Goal: Task Accomplishment & Management: Manage account settings

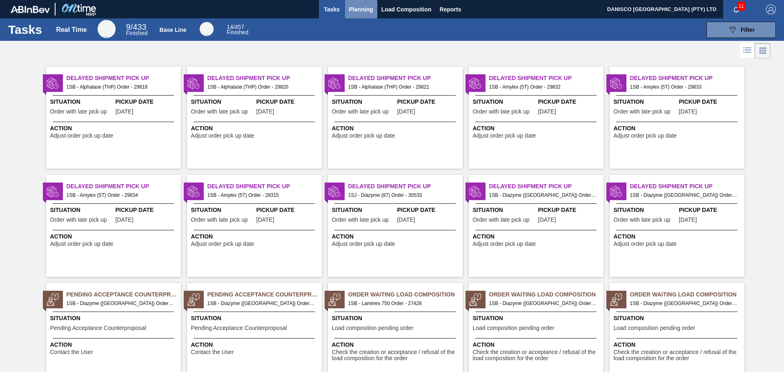
click at [360, 10] on span "Planning" at bounding box center [361, 9] width 24 height 10
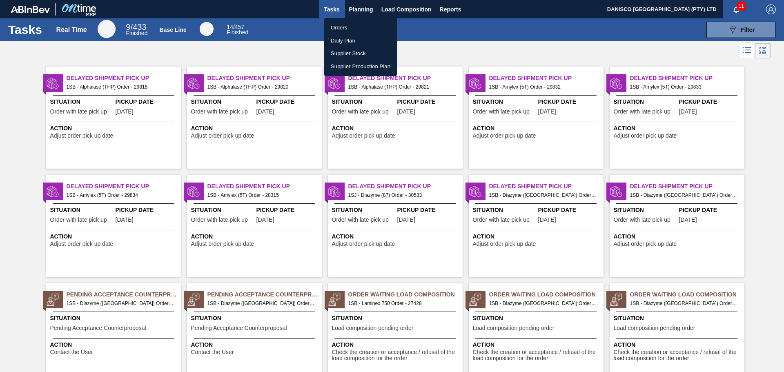
click at [344, 25] on li "Orders" at bounding box center [360, 27] width 73 height 13
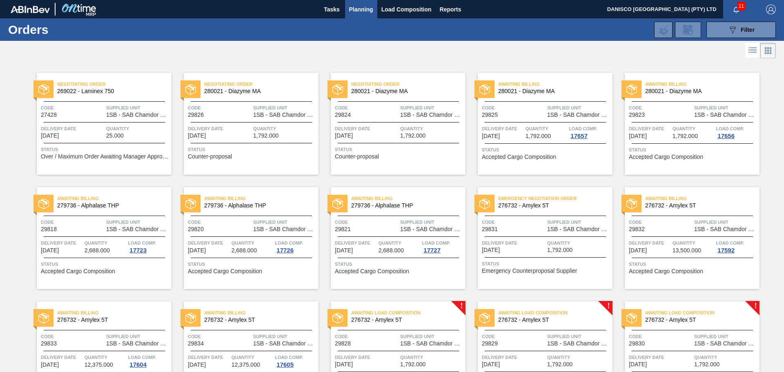
click at [487, 51] on div at bounding box center [392, 51] width 784 height 20
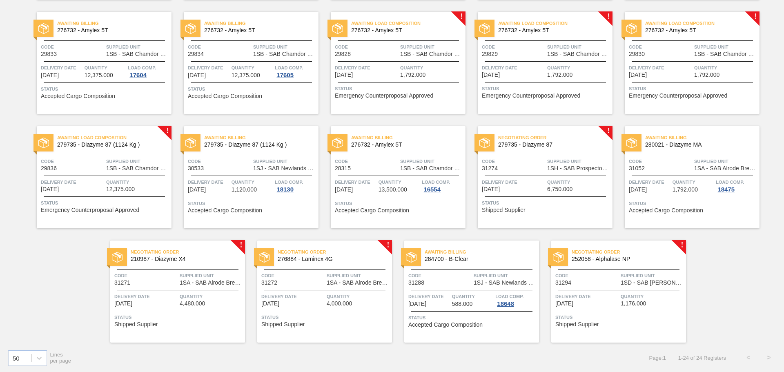
scroll to position [290, 0]
click at [312, 290] on div "Negotiating Order 276884 - Laminex 4G Code 31272 Supplied Unit 1SA - SAB Alrode…" at bounding box center [324, 291] width 135 height 102
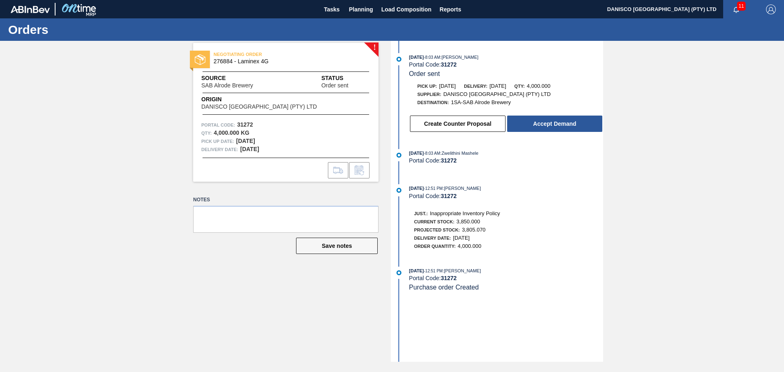
click at [648, 191] on div "! NEGOTIATING ORDER 276884 - Laminex 4G Source SAB Alrode Brewery Status Order …" at bounding box center [392, 201] width 784 height 321
click at [164, 160] on div "! NEGOTIATING ORDER 276884 - Laminex 4G Source SAB Alrode Brewery Status Order …" at bounding box center [392, 201] width 784 height 321
click at [642, 204] on div "! NEGOTIATING ORDER 276884 - Laminex 4G Source SAB Alrode Brewery Status Order …" at bounding box center [392, 201] width 784 height 321
click at [456, 119] on button "Create Counter Proposal" at bounding box center [457, 123] width 95 height 16
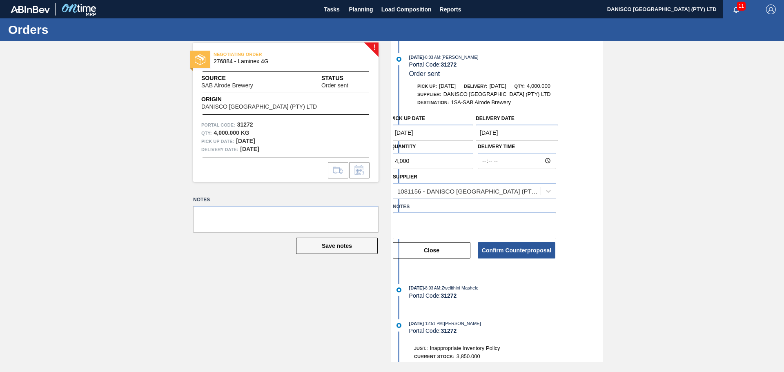
click at [431, 132] on Date "[DATE]" at bounding box center [432, 132] width 82 height 16
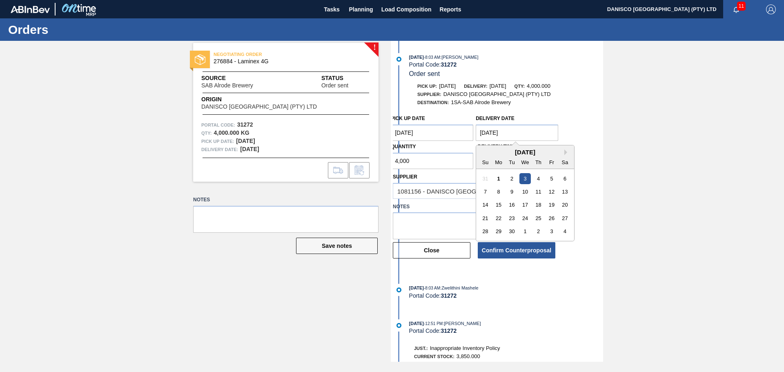
click at [513, 133] on Date "[DATE]" at bounding box center [516, 132] width 82 height 16
click at [500, 190] on div "8" at bounding box center [498, 191] width 11 height 11
type Date "[DATE]"
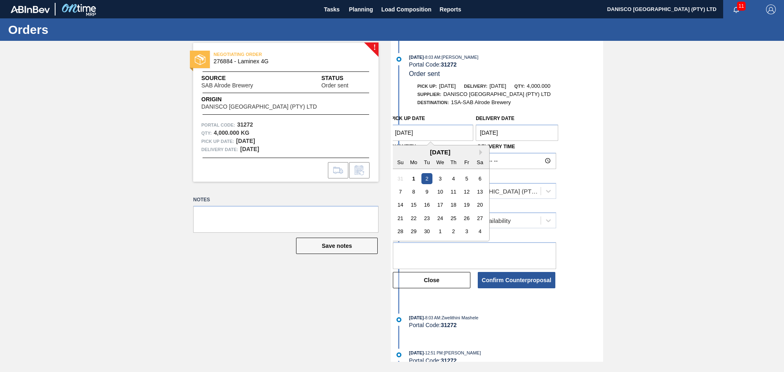
click at [434, 127] on Date "[DATE]" at bounding box center [432, 132] width 82 height 16
click at [468, 181] on div "5" at bounding box center [466, 178] width 11 height 11
type Date "[DATE]"
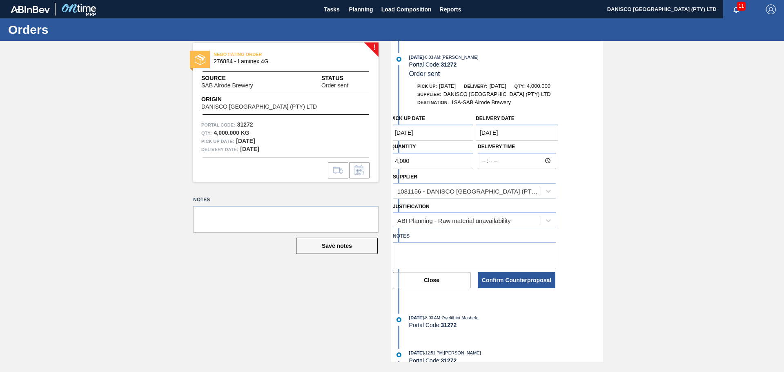
click at [659, 174] on div "! NEGOTIATING ORDER 276884 - Laminex 4G Source SAB Alrode Brewery Status Order …" at bounding box center [392, 201] width 784 height 321
click at [427, 251] on textarea at bounding box center [474, 255] width 163 height 27
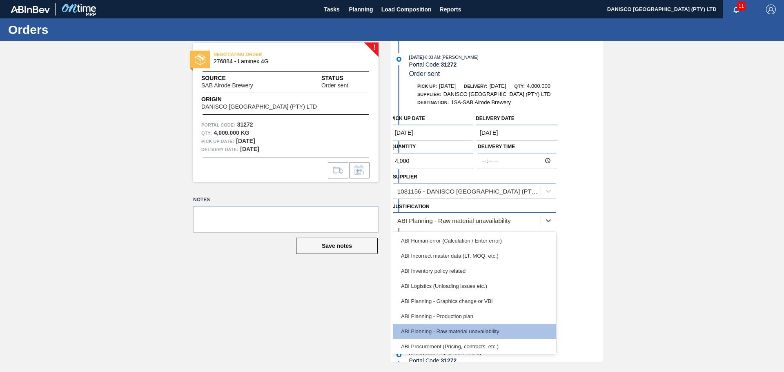
click at [449, 216] on div "ABI Planning - Raw material unavailability" at bounding box center [466, 221] width 147 height 12
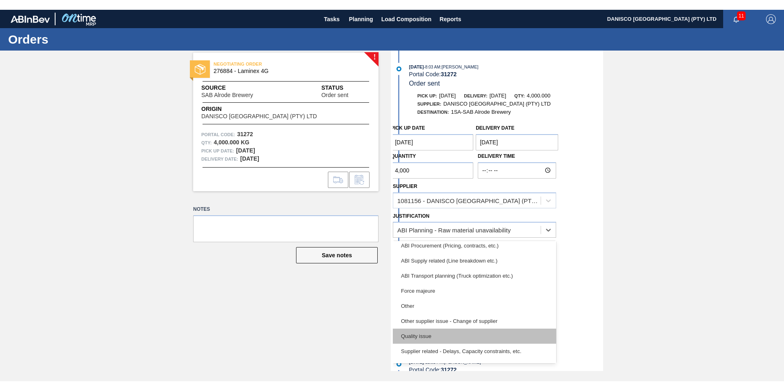
scroll to position [122, 0]
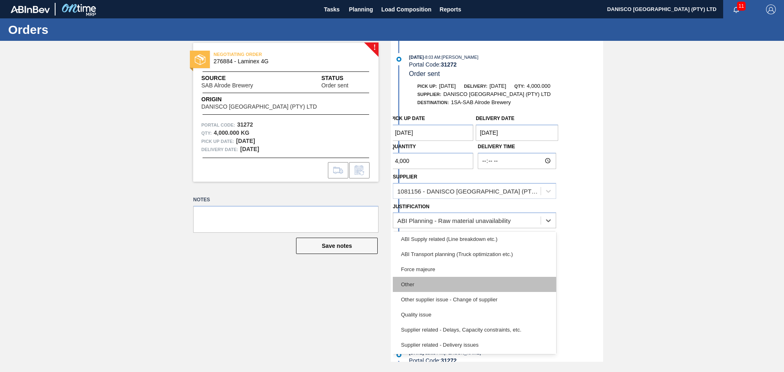
click at [443, 280] on div "Other" at bounding box center [474, 284] width 163 height 15
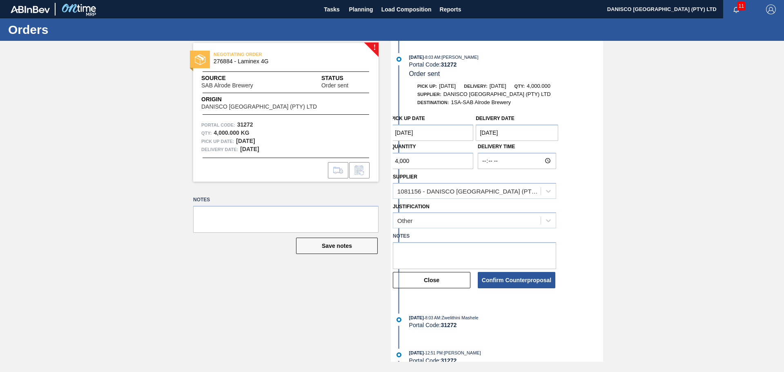
click at [686, 232] on div "! NEGOTIATING ORDER 276884 - Laminex 4G Source SAB Alrode Brewery Status Order …" at bounding box center [392, 201] width 784 height 321
click at [520, 281] on button "Confirm Counterproposal" at bounding box center [516, 280] width 78 height 16
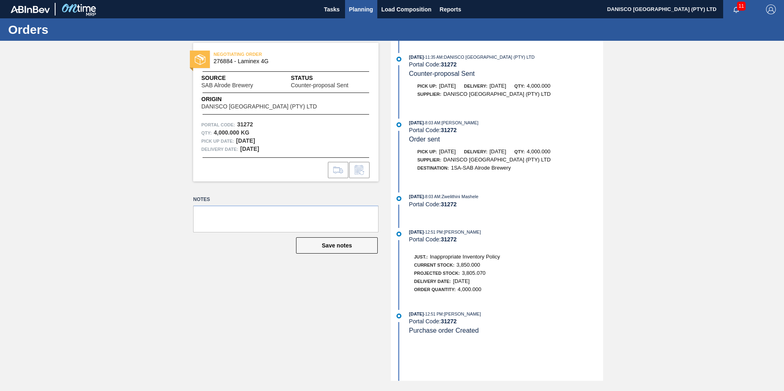
click at [356, 7] on span "Planning" at bounding box center [361, 9] width 24 height 10
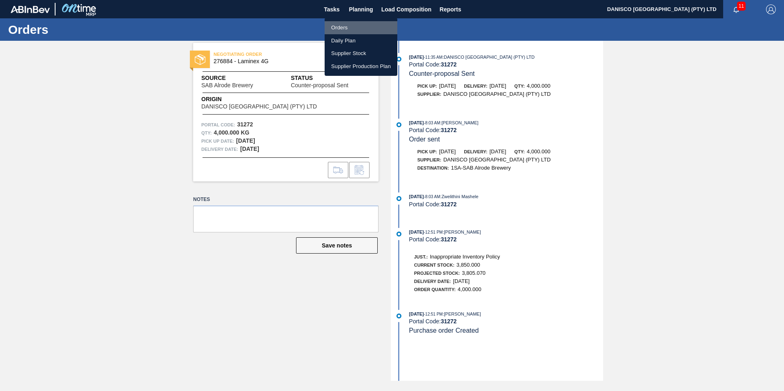
click at [348, 26] on li "Orders" at bounding box center [360, 27] width 73 height 13
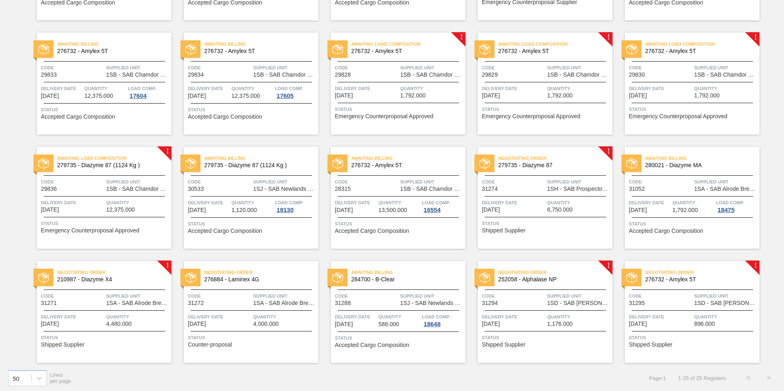
scroll to position [271, 0]
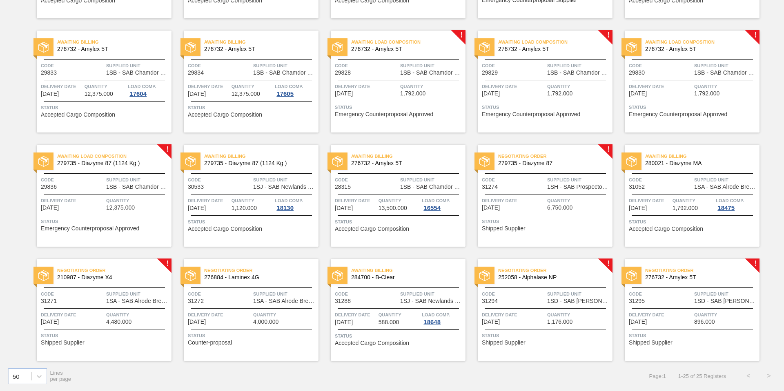
click at [94, 313] on span "Delivery Date" at bounding box center [72, 315] width 63 height 8
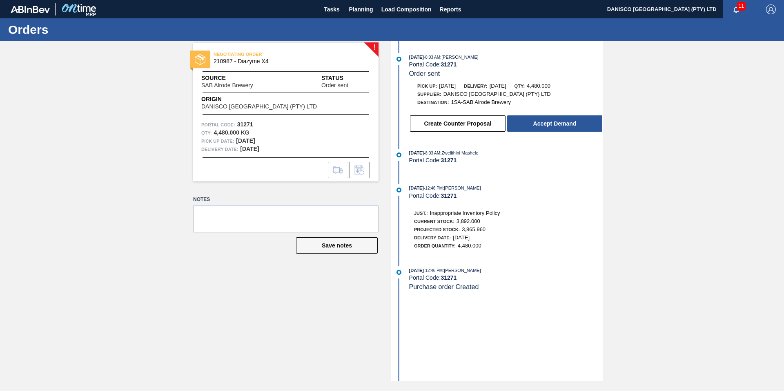
click at [126, 171] on div "! NEGOTIATING ORDER 210987 - Diazyme X4 Source SAB Alrode Brewery Status Order …" at bounding box center [392, 211] width 784 height 340
click at [467, 128] on button "Create Counter Proposal" at bounding box center [457, 123] width 95 height 16
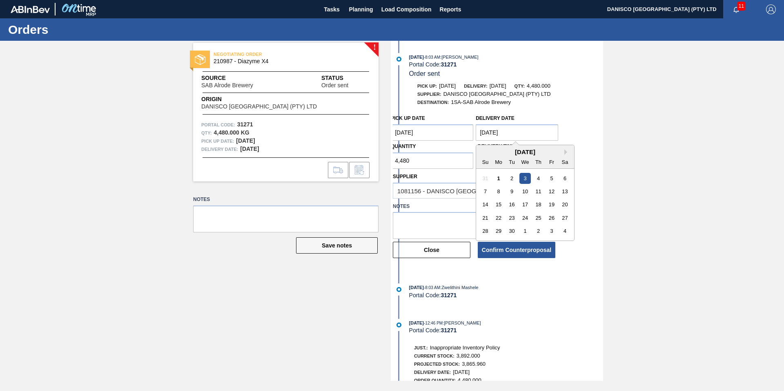
click at [502, 136] on Date "[DATE]" at bounding box center [516, 132] width 82 height 16
click at [501, 191] on div "8" at bounding box center [498, 191] width 11 height 11
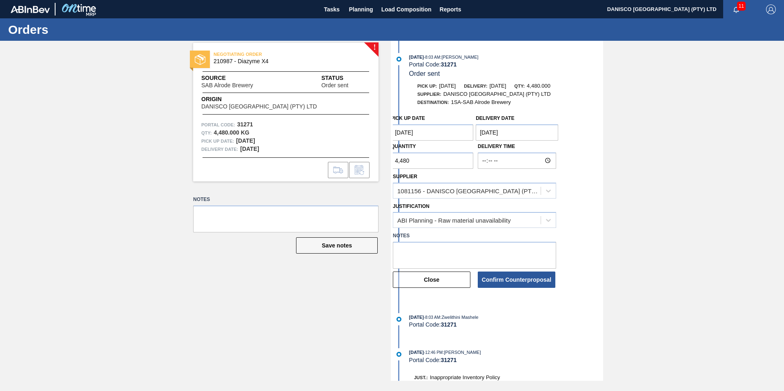
type Date "[DATE]"
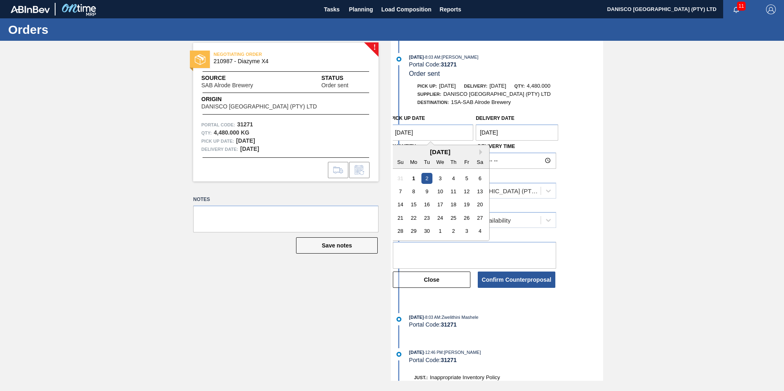
click at [441, 130] on Date "[DATE]" at bounding box center [432, 132] width 82 height 16
click at [469, 176] on div "5" at bounding box center [466, 178] width 11 height 11
type Date "[DATE]"
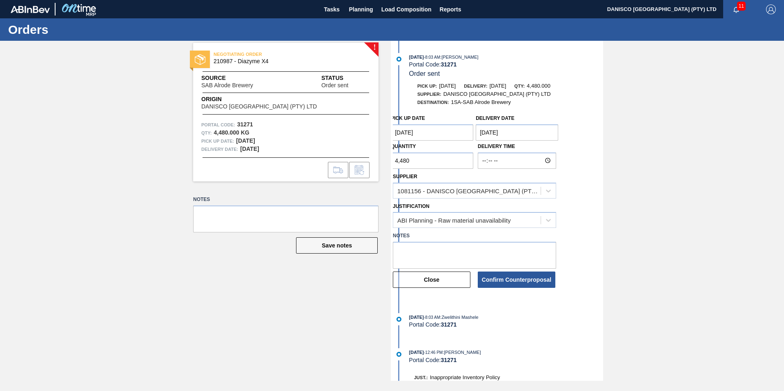
click at [751, 184] on div "! NEGOTIATING ORDER 210987 - Diazyme X4 Source SAB Alrode Brewery Status Order …" at bounding box center [392, 211] width 784 height 340
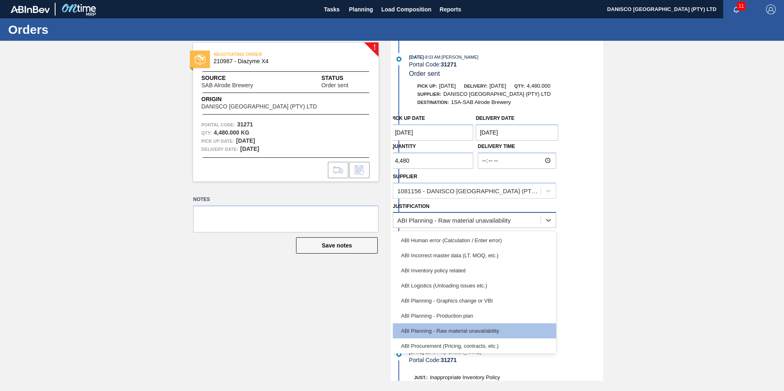
click at [447, 223] on div "ABI Planning - Raw material unavailability" at bounding box center [453, 220] width 113 height 7
click at [476, 257] on div "ABI Incorrect master data (LT, MOQ, etc.)" at bounding box center [474, 255] width 163 height 15
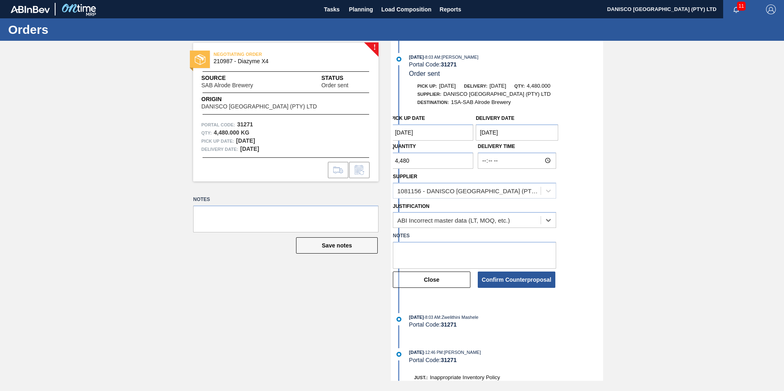
click at [652, 251] on div "! NEGOTIATING ORDER 210987 - Diazyme X4 Source SAB Alrode Brewery Status Order …" at bounding box center [392, 211] width 784 height 340
click at [475, 222] on div "ABI Incorrect master data (LT, MOQ, etc.)" at bounding box center [453, 220] width 113 height 7
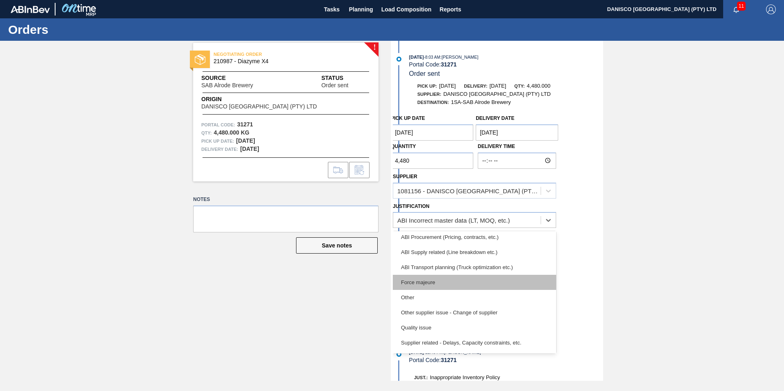
scroll to position [122, 0]
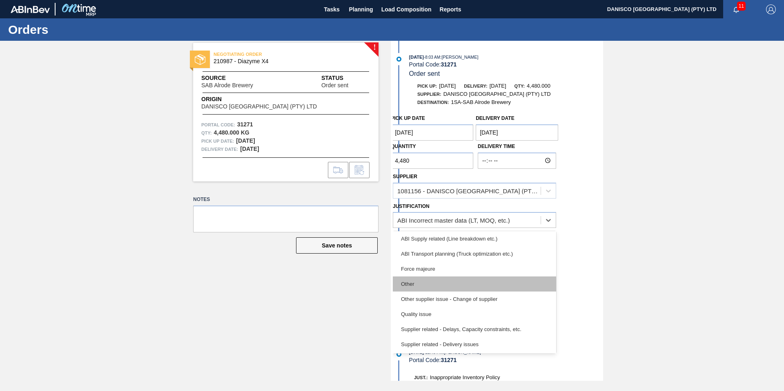
click at [448, 283] on div "Other" at bounding box center [474, 284] width 163 height 15
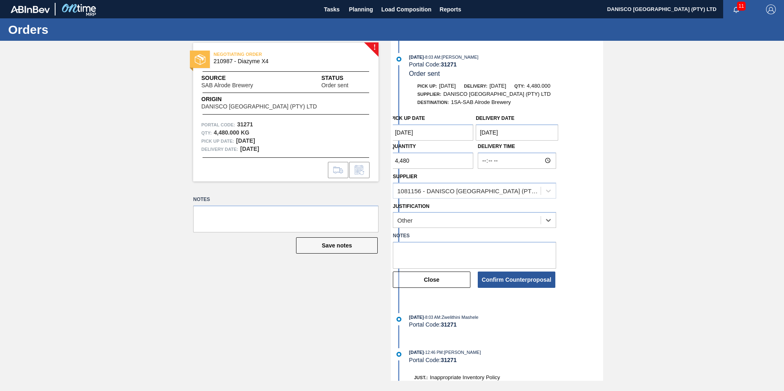
click at [658, 281] on div "! NEGOTIATING ORDER 210987 - Diazyme X4 Source SAB Alrode Brewery Status Order …" at bounding box center [392, 211] width 784 height 340
click at [520, 279] on button "Confirm Counterproposal" at bounding box center [516, 280] width 78 height 16
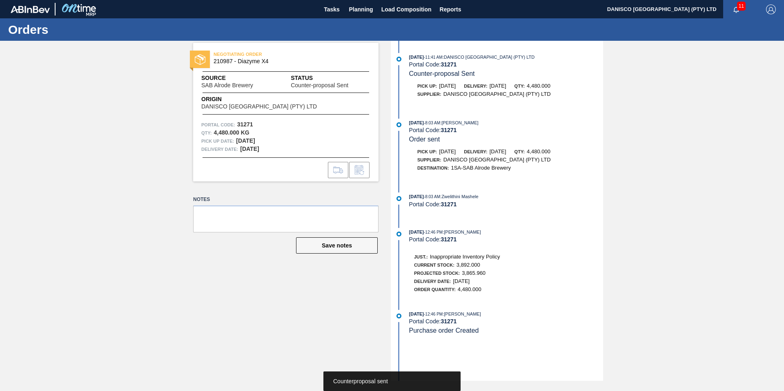
click at [638, 193] on div "NEGOTIATING ORDER 210987 - Diazyme X4 Source SAB Alrode Brewery Status Counter-…" at bounding box center [392, 211] width 784 height 340
click at [358, 6] on span "Planning" at bounding box center [361, 9] width 24 height 10
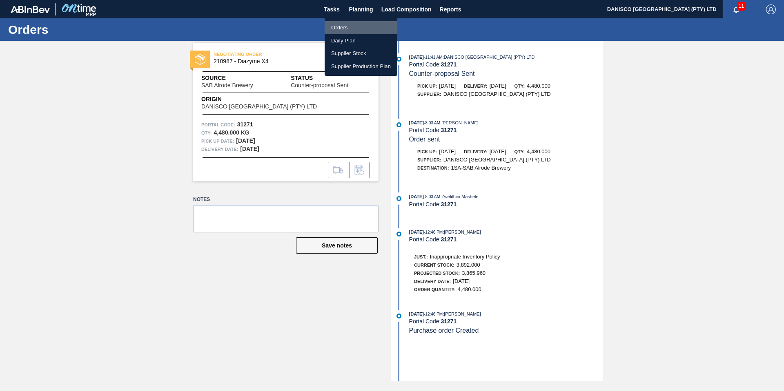
click at [347, 27] on li "Orders" at bounding box center [360, 27] width 73 height 13
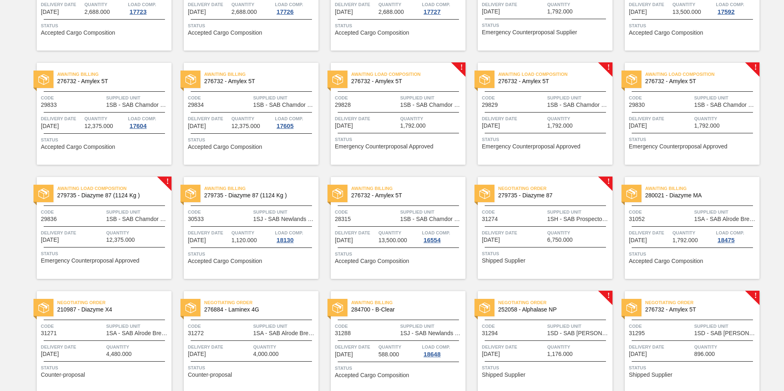
scroll to position [245, 0]
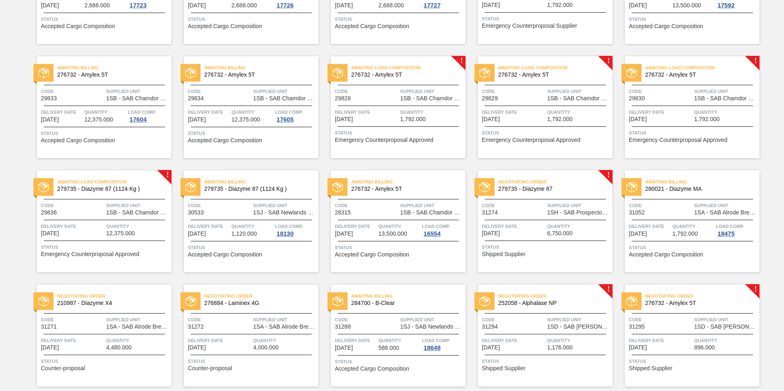
click at [522, 229] on span "Delivery Date" at bounding box center [513, 226] width 63 height 8
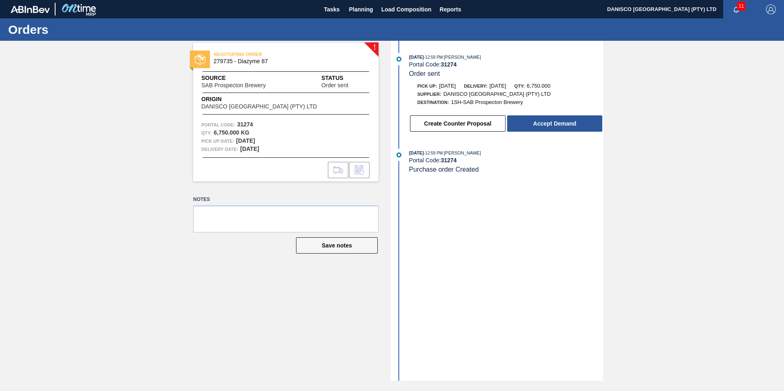
click at [145, 132] on div "! NEGOTIATING ORDER 279735 - Diazyme 87 Source SAB Prospecton Brewery Status Or…" at bounding box center [392, 211] width 784 height 340
click at [683, 192] on div "! NEGOTIATING ORDER 279735 - Diazyme 87 Source SAB Prospecton Brewery Status Or…" at bounding box center [392, 211] width 784 height 340
click at [452, 120] on button "Create Counter Proposal" at bounding box center [457, 123] width 95 height 16
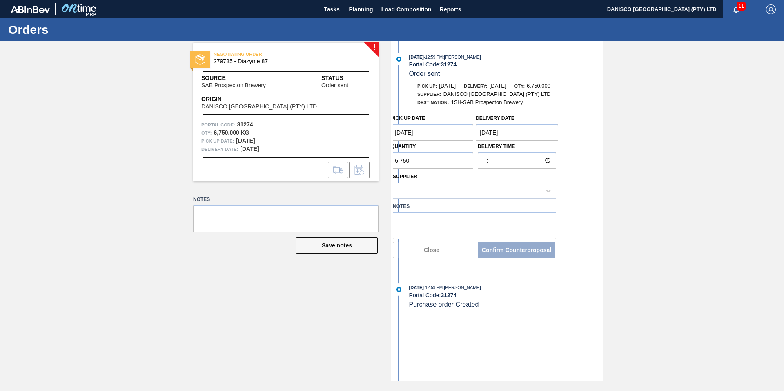
click at [520, 131] on Date "[DATE]" at bounding box center [516, 132] width 82 height 16
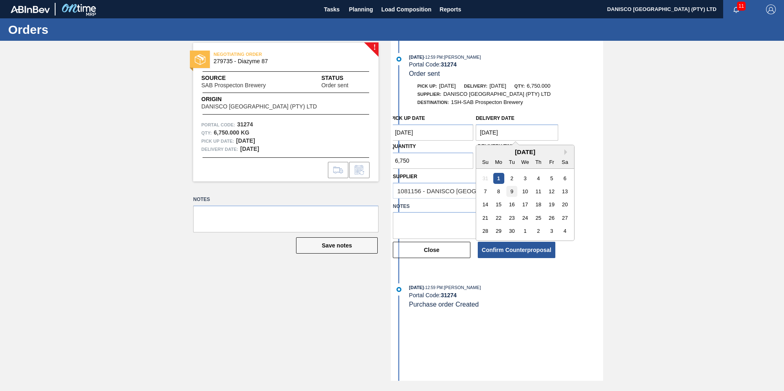
click at [511, 190] on div "9" at bounding box center [511, 191] width 11 height 11
type Date "[DATE]"
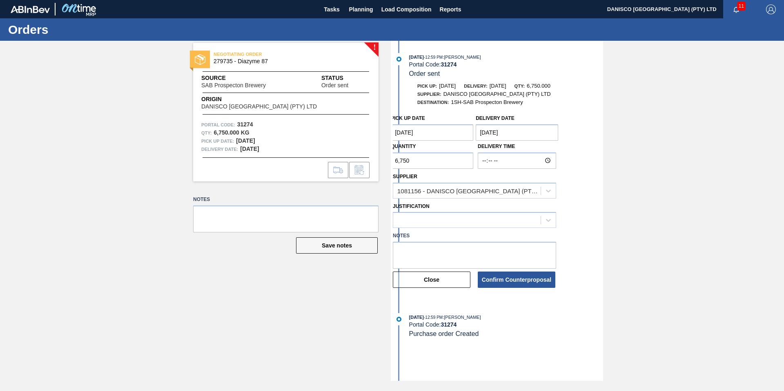
click at [445, 135] on Date "[DATE]" at bounding box center [432, 132] width 82 height 16
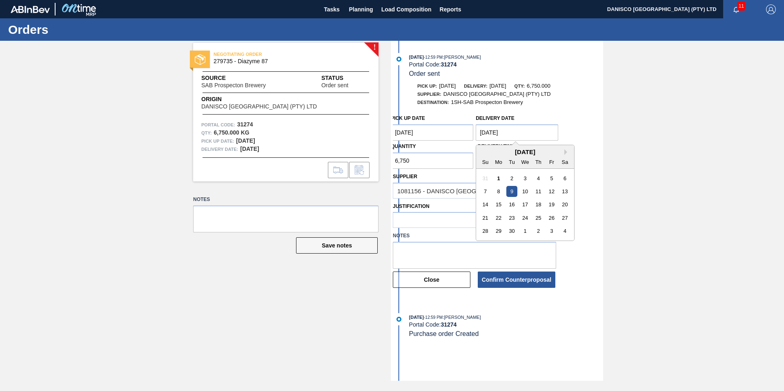
click at [518, 131] on Date "[DATE]" at bounding box center [516, 132] width 82 height 16
click at [431, 127] on Date "[DATE]" at bounding box center [432, 132] width 82 height 16
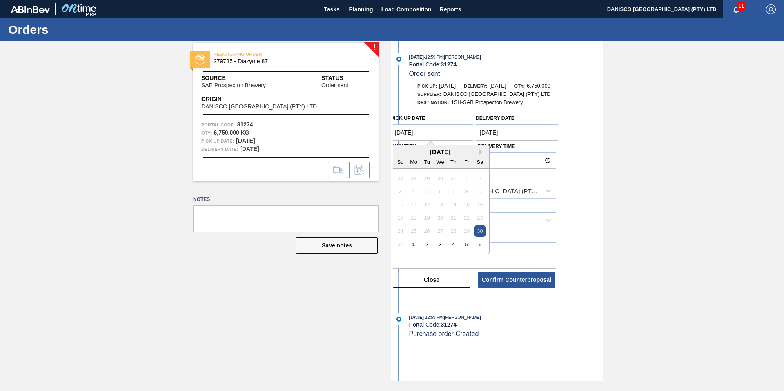
click at [536, 130] on Date "[DATE]" at bounding box center [516, 132] width 82 height 16
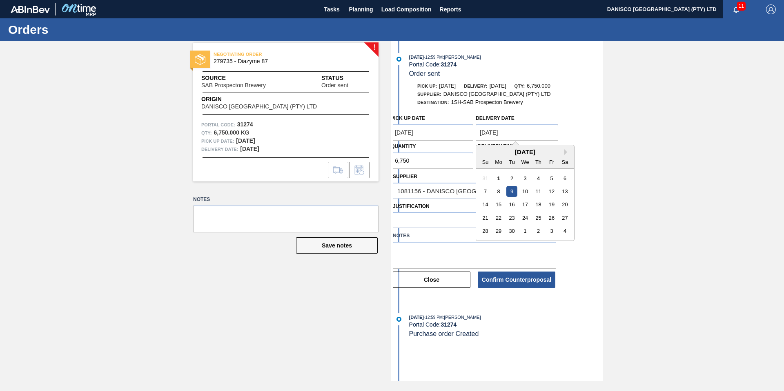
click at [442, 134] on Date "[DATE]" at bounding box center [432, 132] width 82 height 16
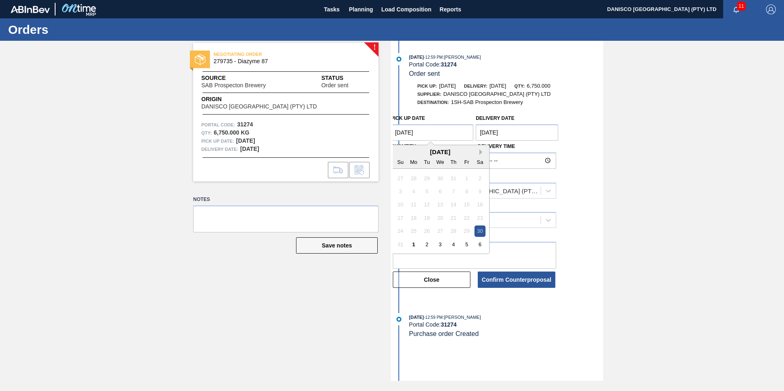
click at [480, 150] on button "Next Month" at bounding box center [482, 152] width 6 height 6
click at [417, 190] on div "8" at bounding box center [413, 191] width 11 height 11
type Date "[DATE]"
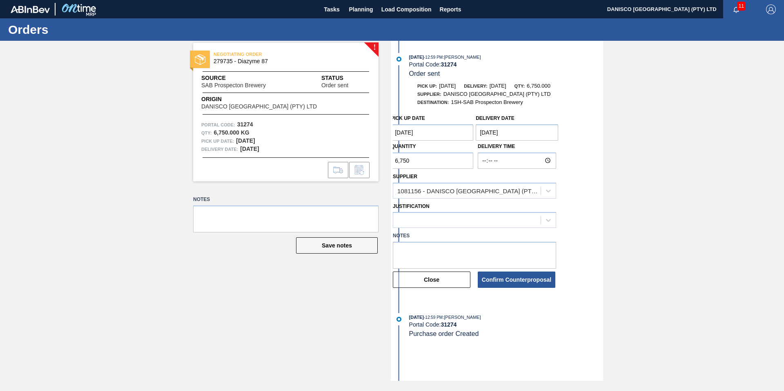
click at [588, 147] on div "Pick up Date [DATE] Delivery Date [DATE] Quantity 6,750 Delivery Time Supplier …" at bounding box center [498, 200] width 210 height 178
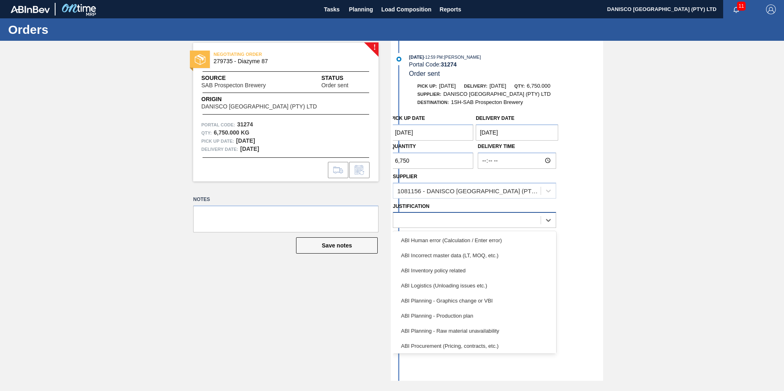
click at [435, 223] on div at bounding box center [466, 221] width 147 height 12
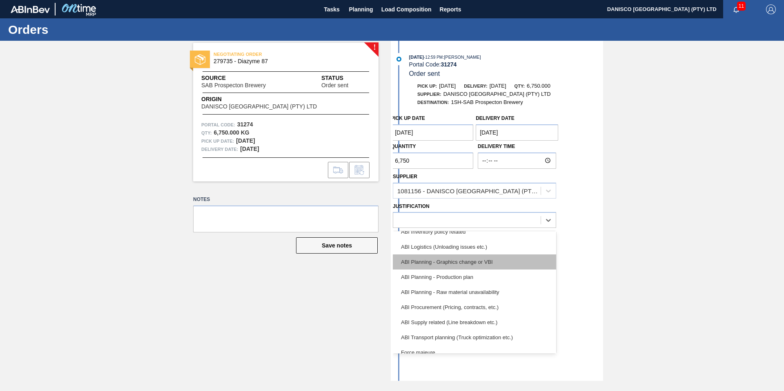
scroll to position [82, 0]
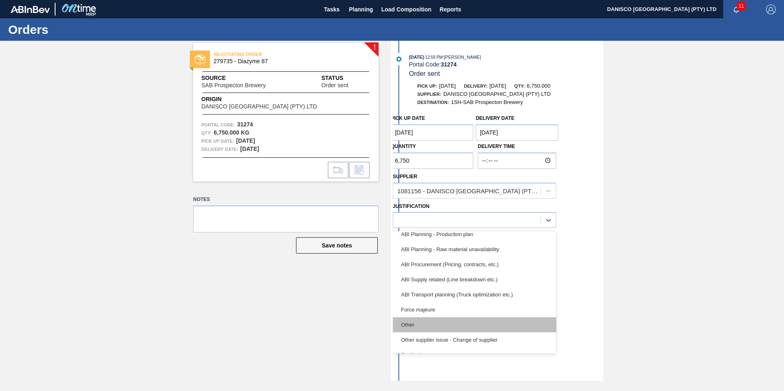
drag, startPoint x: 420, startPoint y: 321, endPoint x: 539, endPoint y: 258, distance: 134.7
click at [421, 319] on div "Other" at bounding box center [474, 325] width 163 height 15
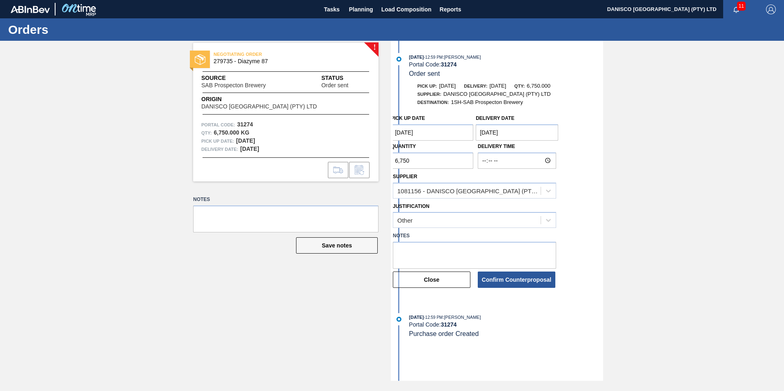
click at [670, 229] on div "! NEGOTIATING ORDER 279735 - Diazyme 87 Source SAB Prospecton Brewery Status Or…" at bounding box center [392, 211] width 784 height 340
click at [523, 284] on button "Confirm Counterproposal" at bounding box center [516, 280] width 78 height 16
click at [174, 274] on div "! NEGOTIATING ORDER 279735 - Diazyme 87 Source SAB Prospecton Brewery Status Or…" at bounding box center [392, 211] width 784 height 340
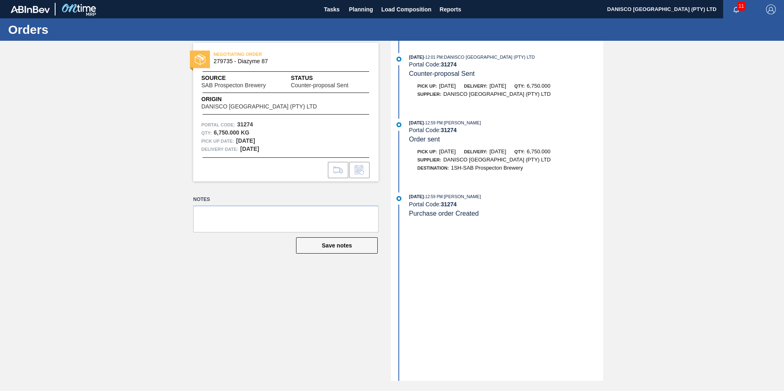
click at [129, 148] on div "NEGOTIATING ORDER 279735 - Diazyme 87 Source SAB Prospecton Brewery Status Coun…" at bounding box center [392, 211] width 784 height 340
